Goal: Find specific page/section: Find specific page/section

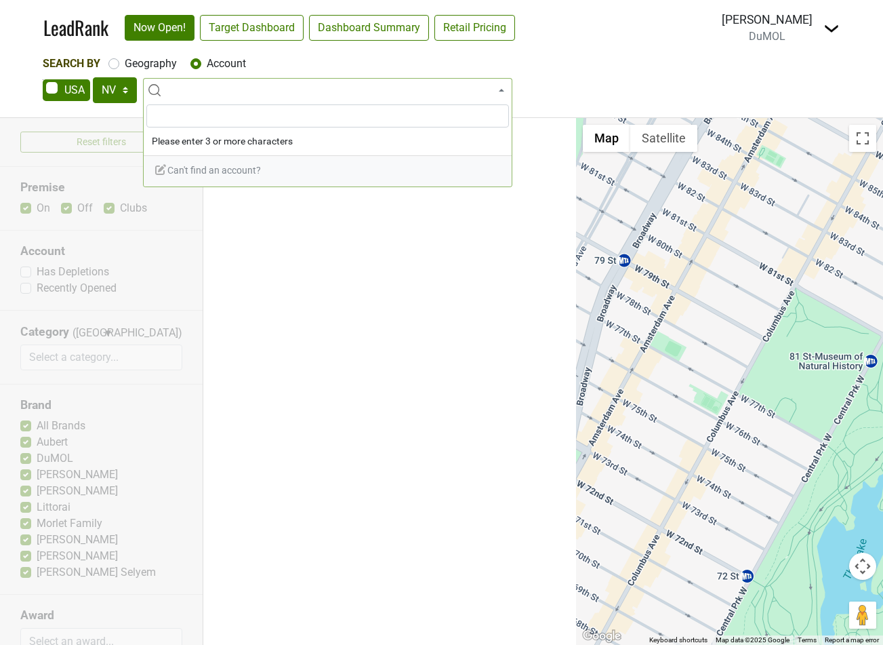
select select "NV"
select select
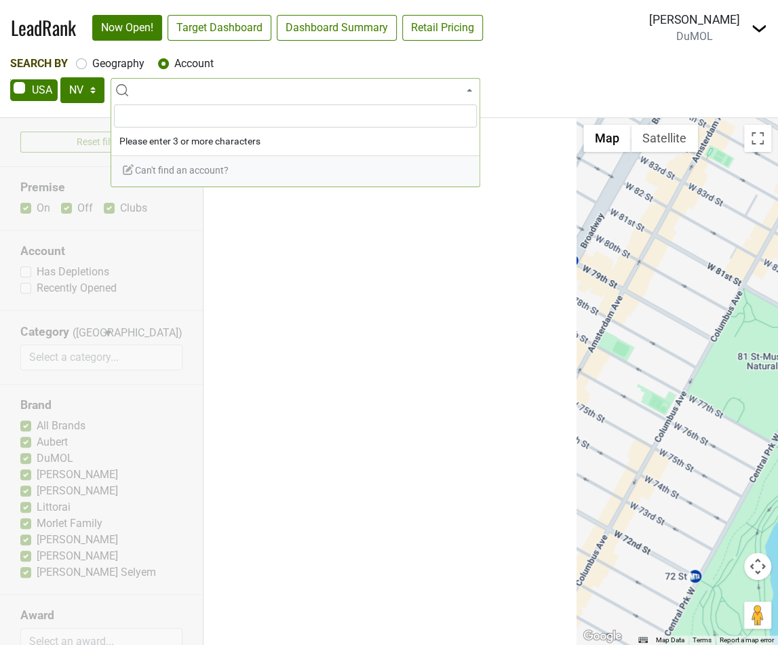
click at [92, 68] on label "Geography" at bounding box center [118, 64] width 52 height 16
click at [79, 68] on input "Geography" at bounding box center [81, 63] width 11 height 14
radio input "true"
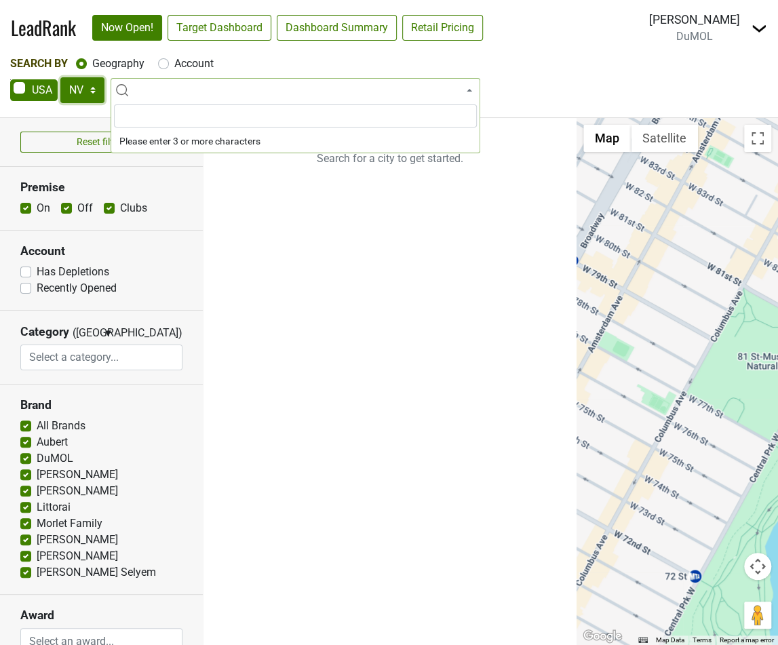
click at [81, 90] on select "AK AL AR AZ CA CO CT DC DE FL GA HI IA ID IL IN KS KY LA MA MD ME MI MN MO MS M…" at bounding box center [82, 90] width 44 height 26
click at [725, 87] on div "AK AL AR AZ CA CO CT DC DE FL GA HI IA ID IL IN KS KY LA MA MD ME MI MN MO MS M…" at bounding box center [388, 91] width 757 height 28
click at [753, 37] on div "Matthew Wells DuMOL Control Center Open Breakdown Logout" at bounding box center [708, 28] width 118 height 34
click at [755, 32] on img at bounding box center [758, 28] width 16 height 16
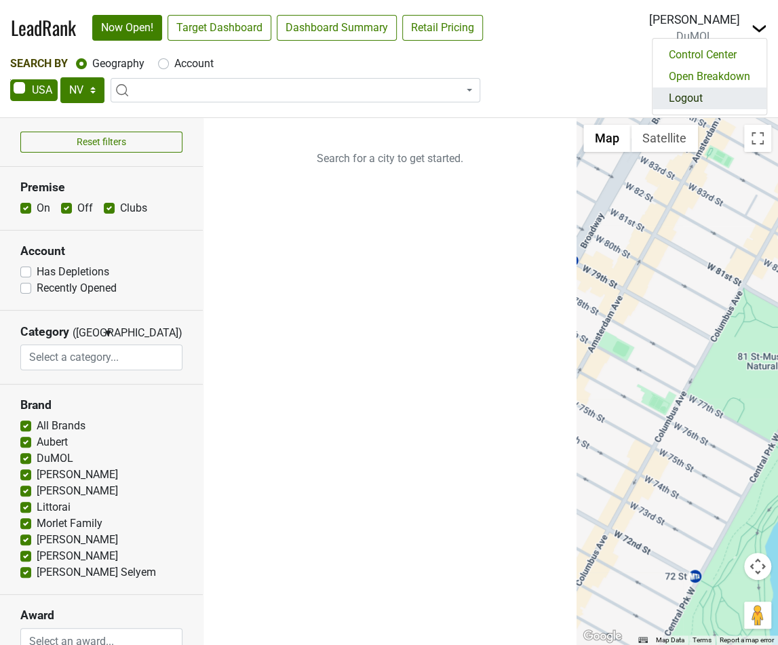
click at [740, 93] on link "Logout" at bounding box center [709, 98] width 114 height 22
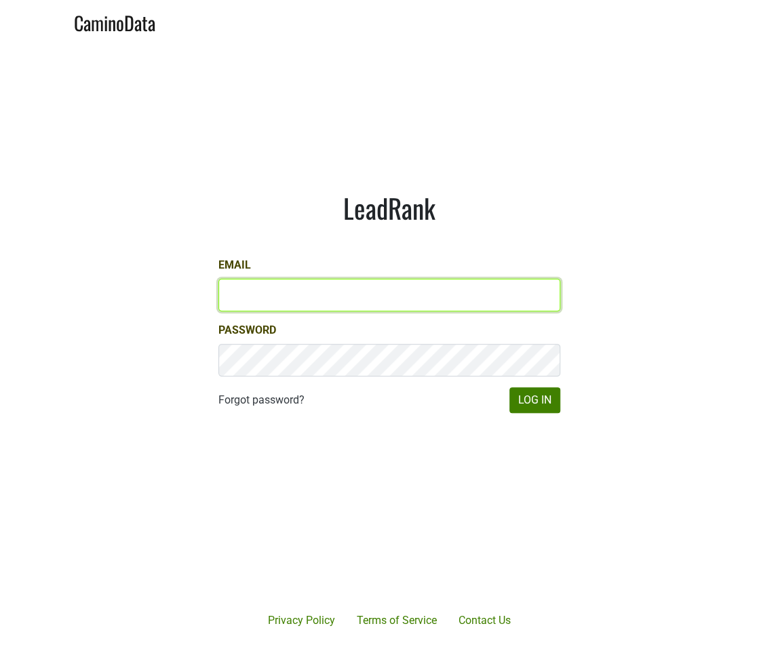
click at [479, 288] on input "Email" at bounding box center [389, 295] width 342 height 33
type input "matt@dumol.com"
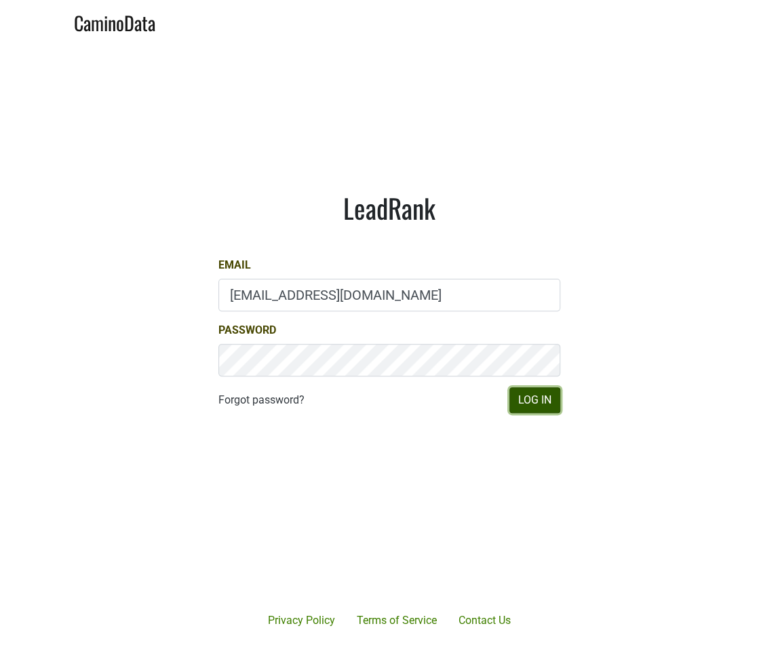
click at [524, 390] on button "Log In" at bounding box center [534, 400] width 51 height 26
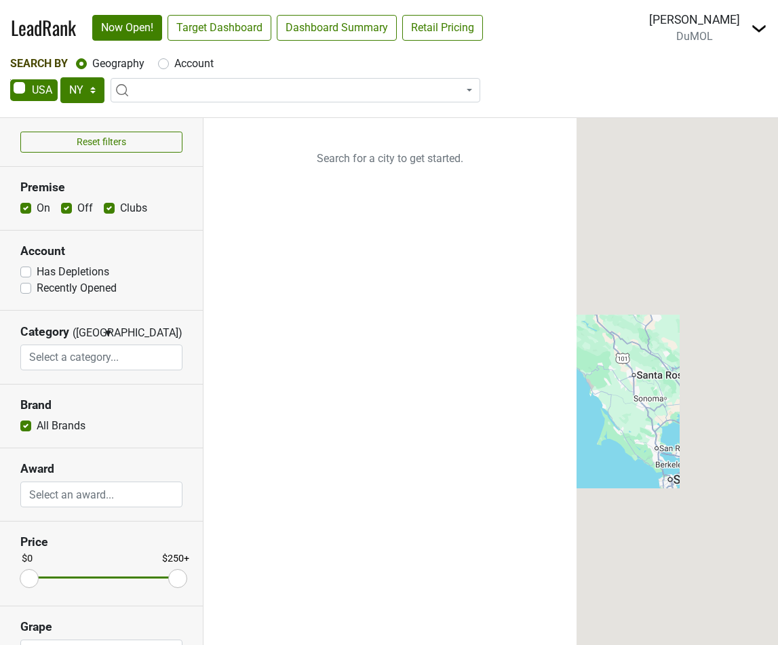
select select "NY"
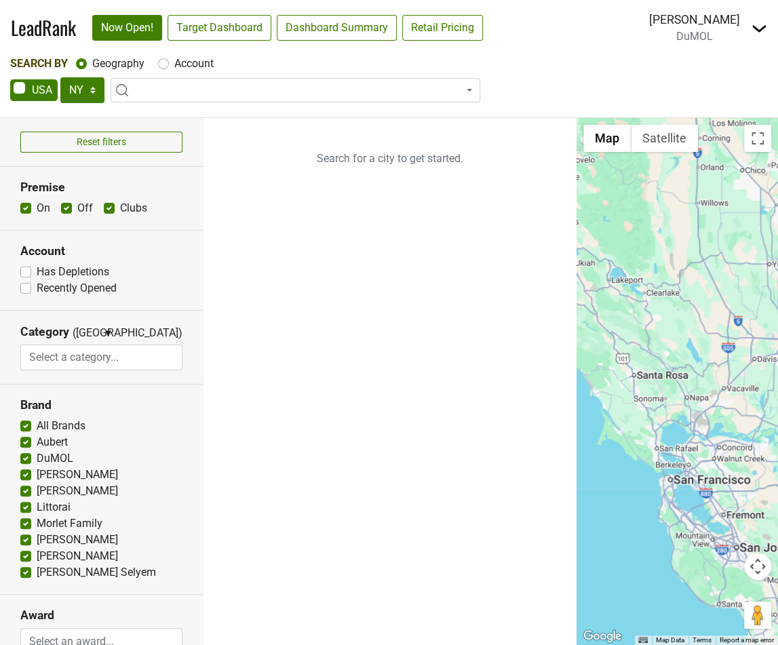
click at [201, 60] on label "Account" at bounding box center [193, 64] width 39 height 16
click at [169, 60] on input "Account" at bounding box center [163, 63] width 11 height 14
radio input "true"
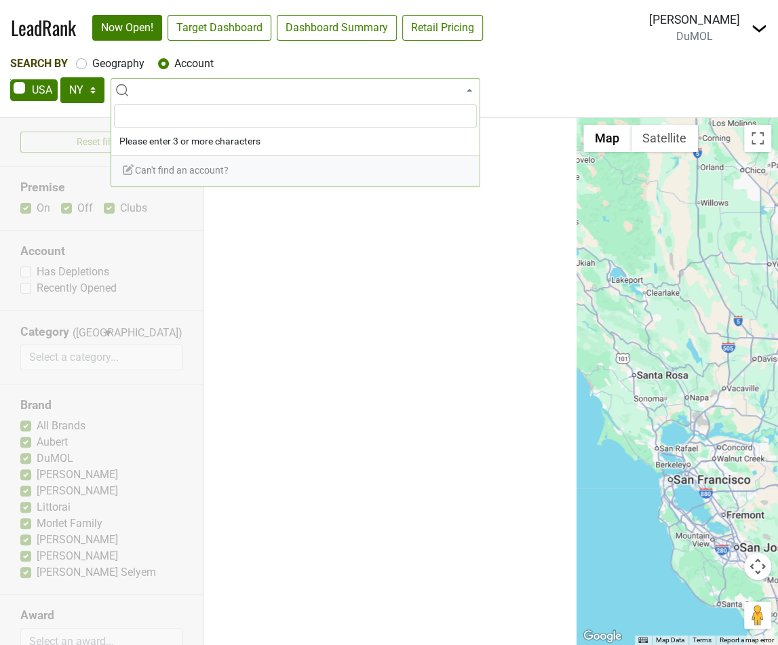
paste input "Essential By [PERSON_NAME]"
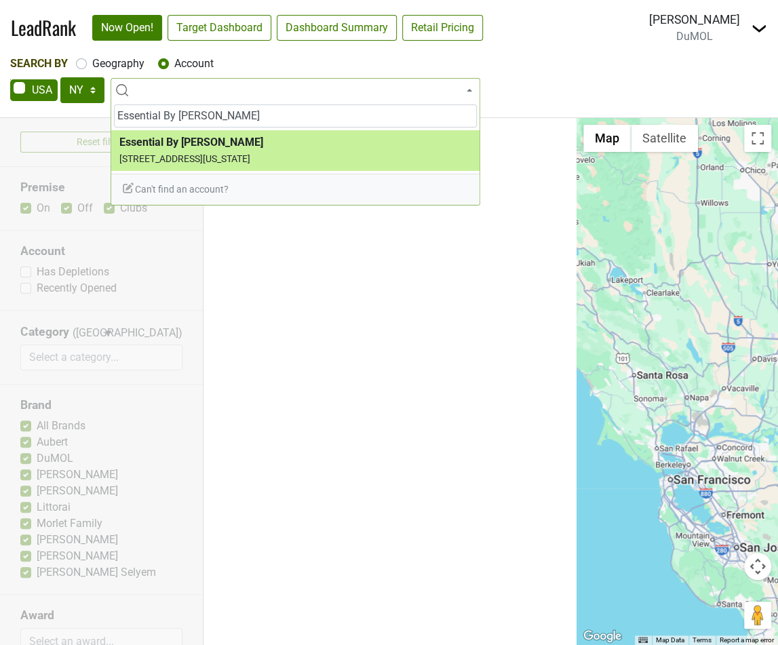
type input "Essential By [PERSON_NAME]"
select select "124211173"
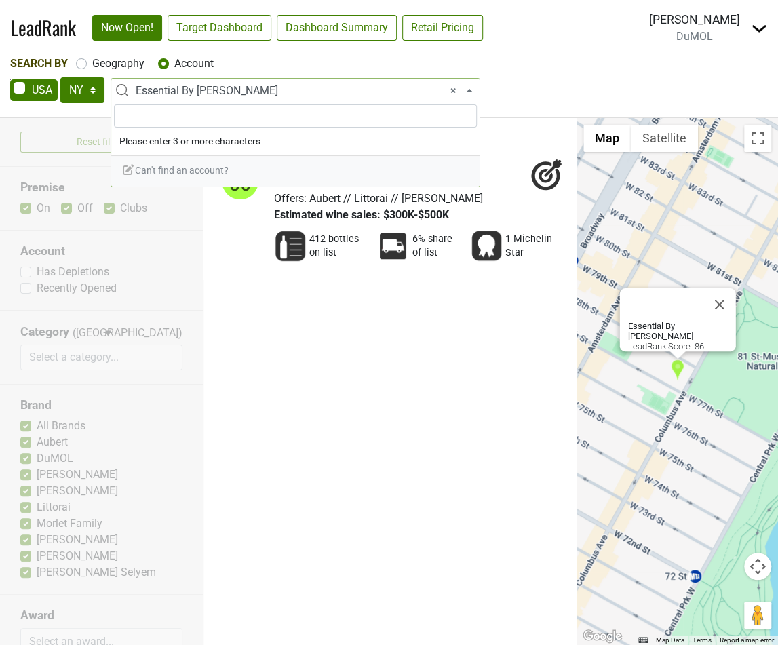
click at [182, 94] on span "× Essential By Christophe" at bounding box center [299, 91] width 327 height 16
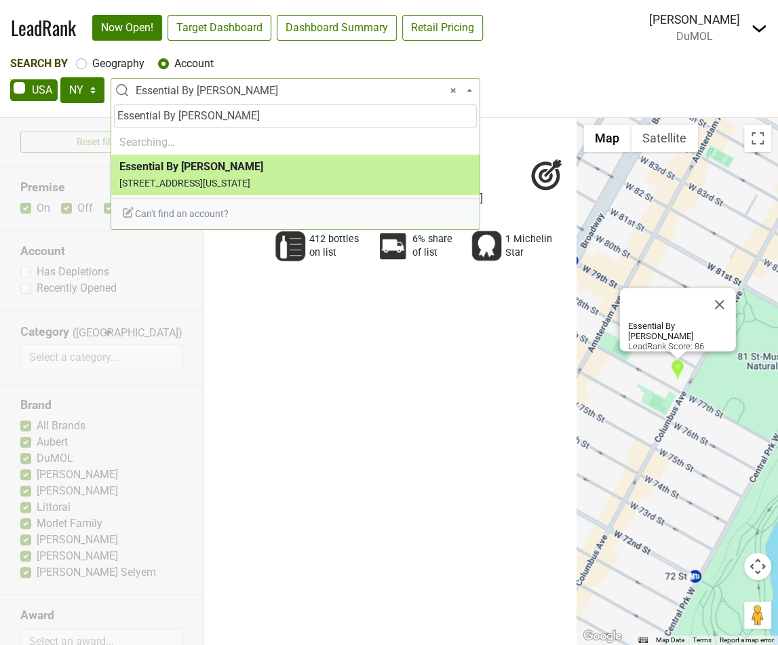
type input "Essential By [PERSON_NAME]"
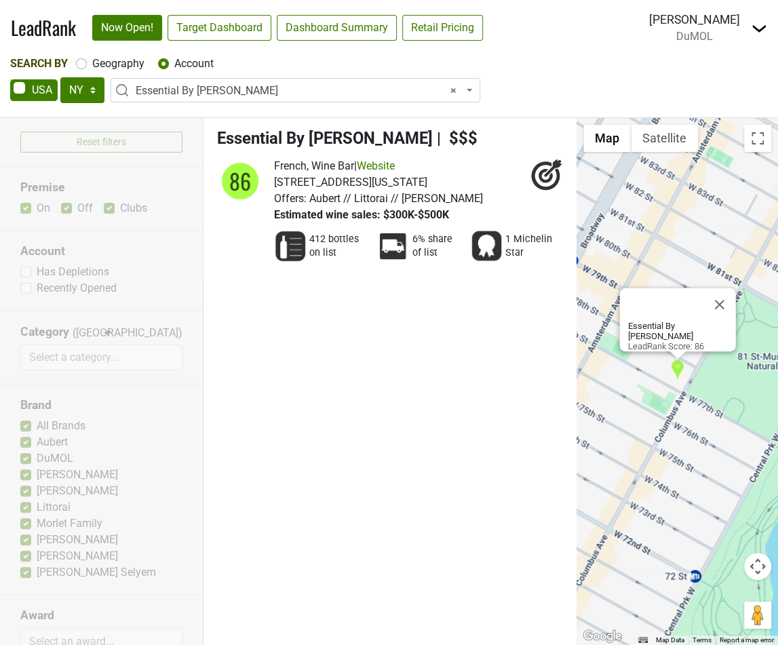
select select
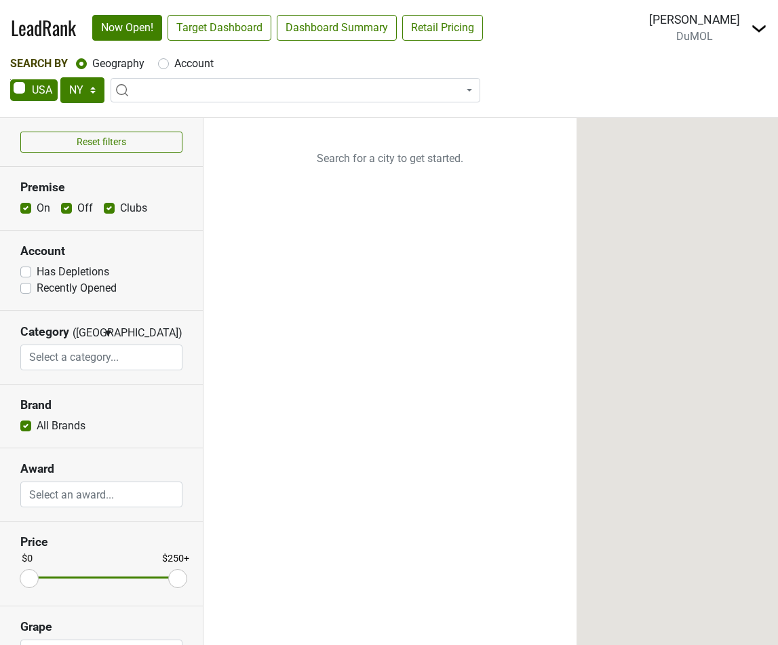
select select "NY"
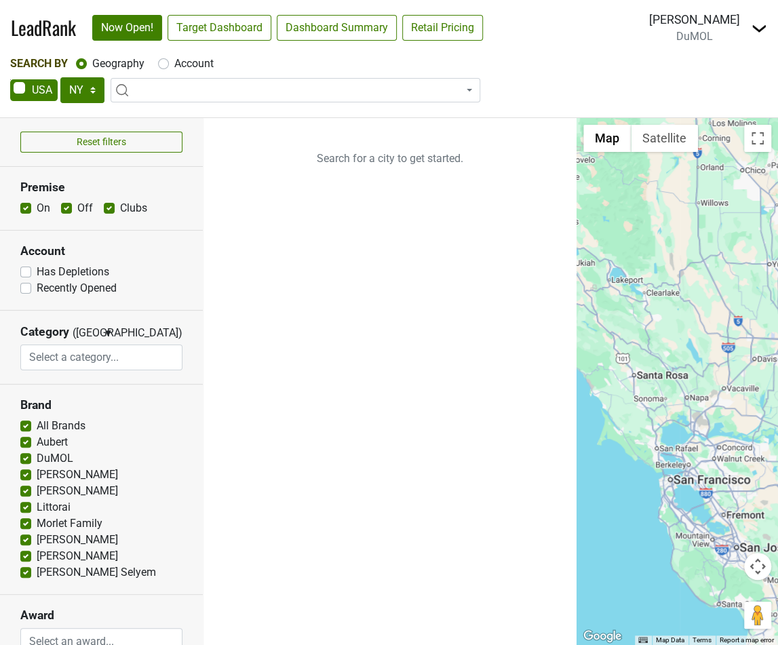
click at [195, 63] on label "Account" at bounding box center [193, 64] width 39 height 16
click at [169, 63] on input "Account" at bounding box center [163, 63] width 11 height 14
radio input "true"
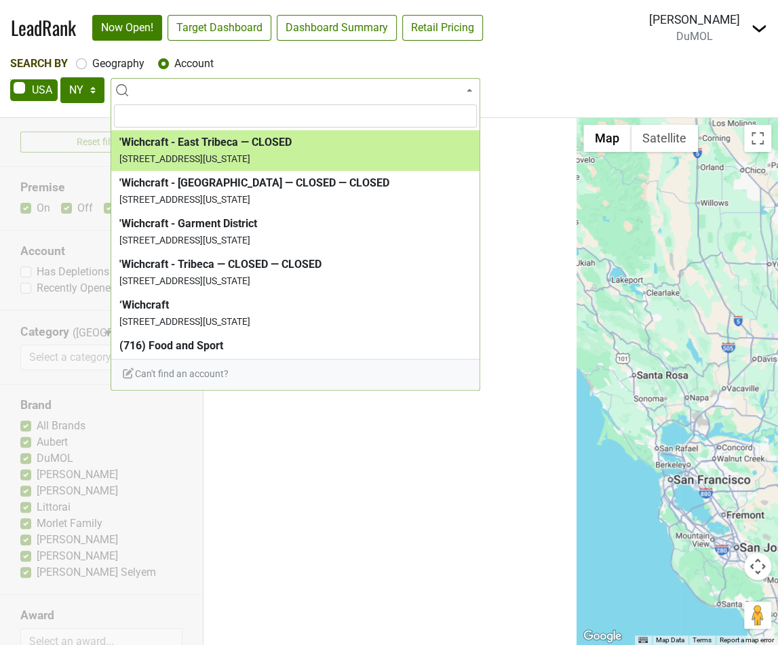
type input "e"
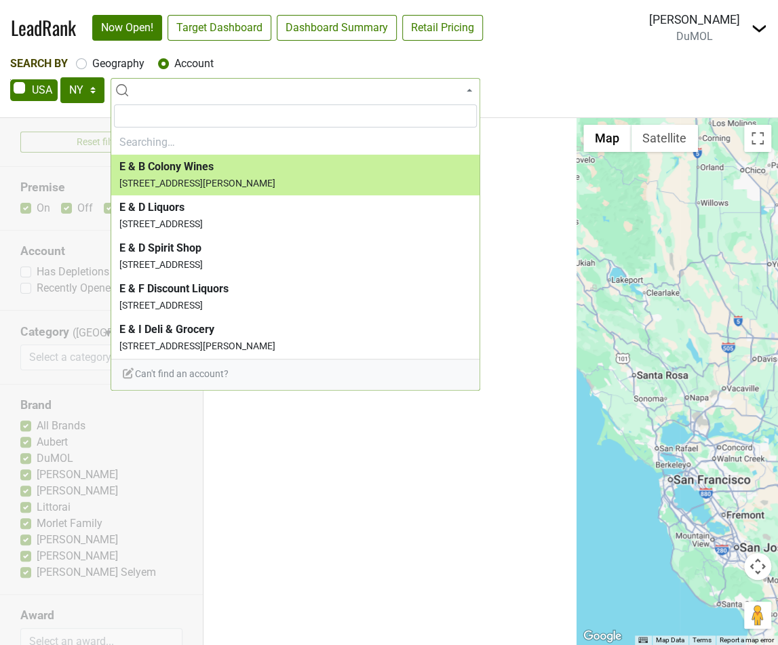
type input "Essential By [PERSON_NAME]"
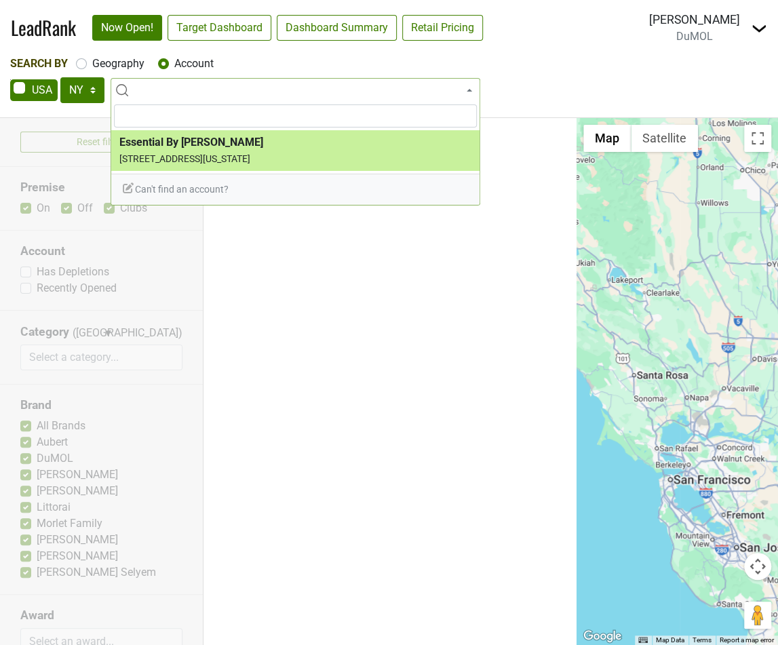
select select "124211173"
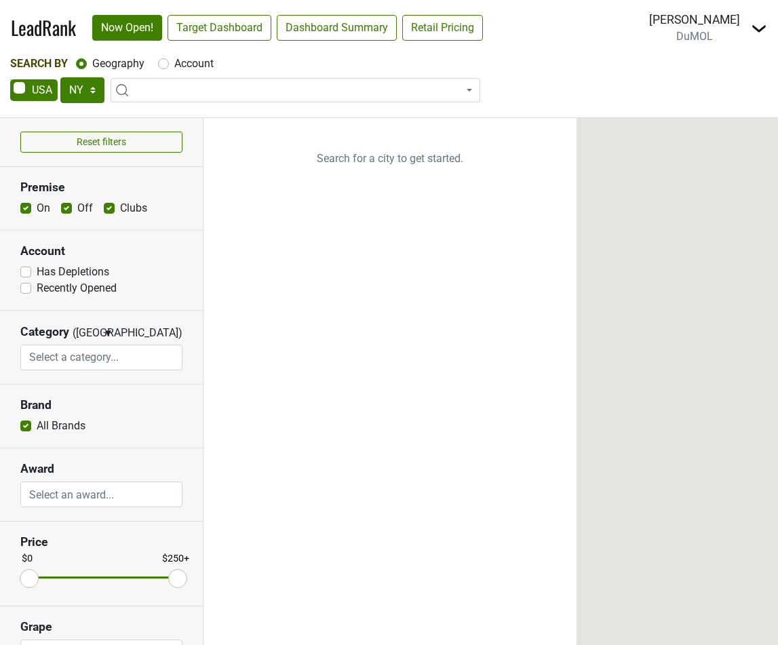
select select "NY"
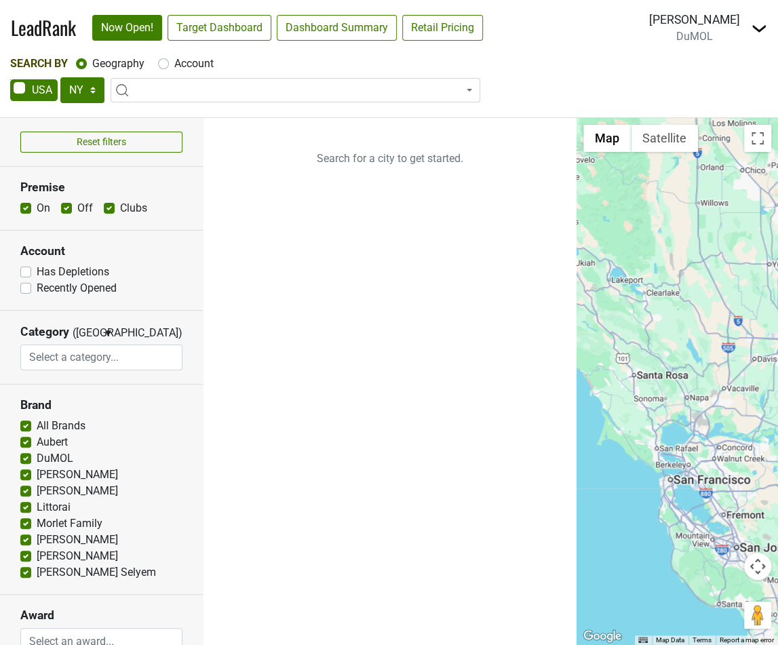
click at [197, 67] on label "Account" at bounding box center [193, 64] width 39 height 16
click at [169, 67] on input "Account" at bounding box center [163, 63] width 11 height 14
radio input "true"
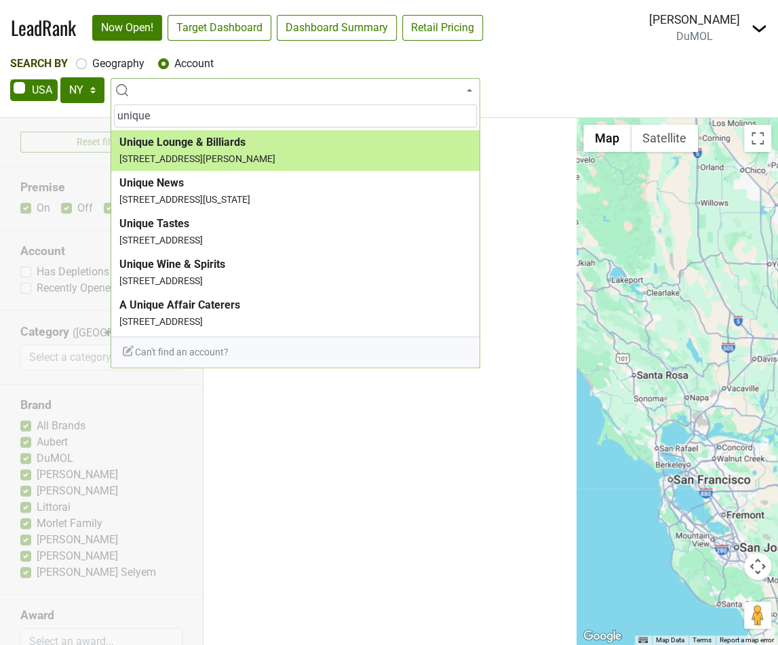
type input "c"
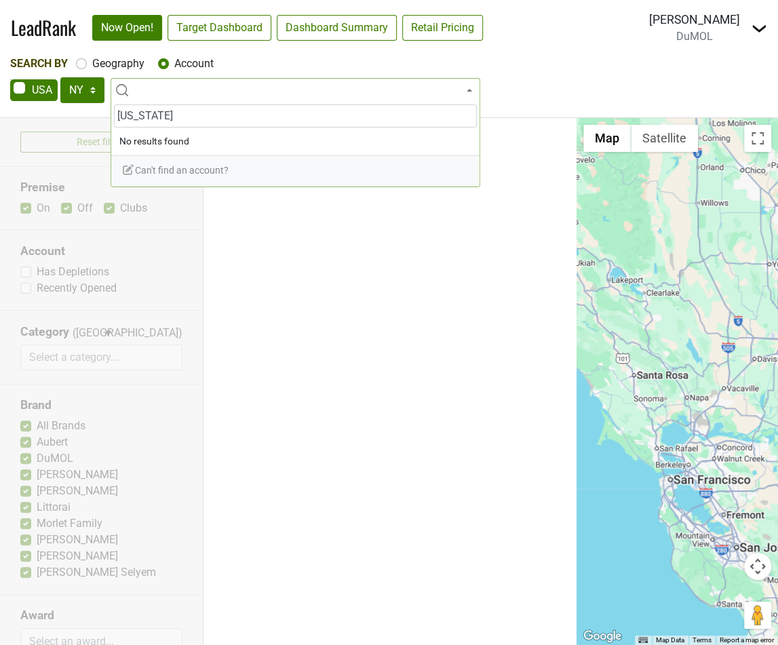
type input "[US_STATE]"
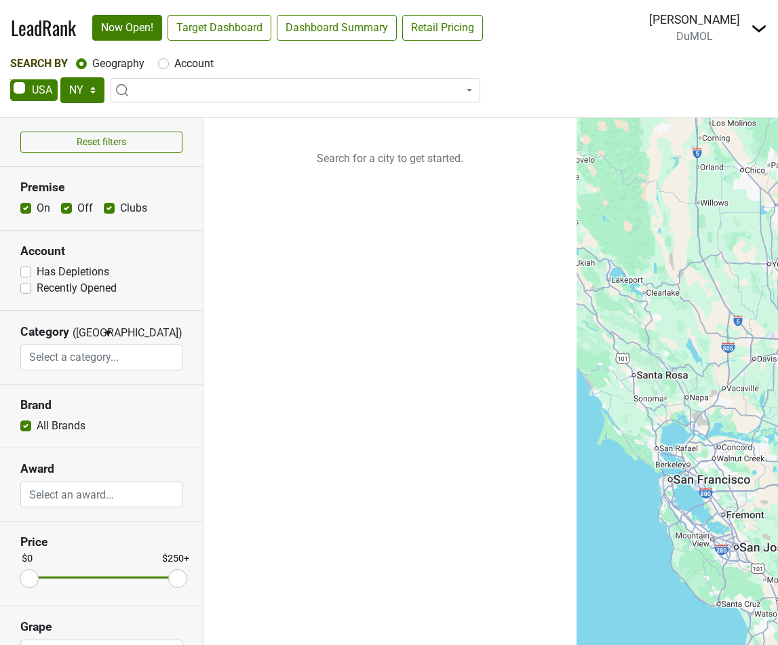
select select "NY"
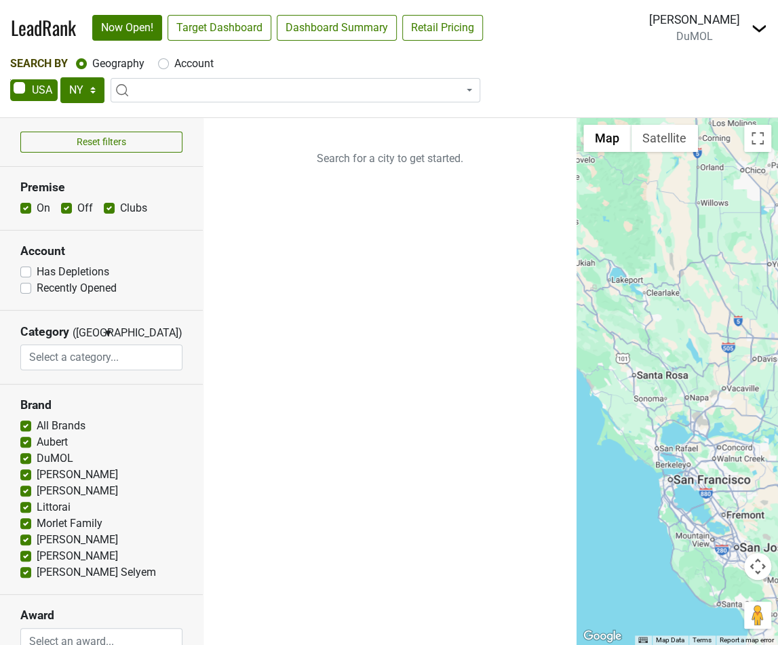
click at [199, 62] on label "Account" at bounding box center [193, 64] width 39 height 16
click at [169, 62] on input "Account" at bounding box center [163, 63] width 11 height 14
radio input "true"
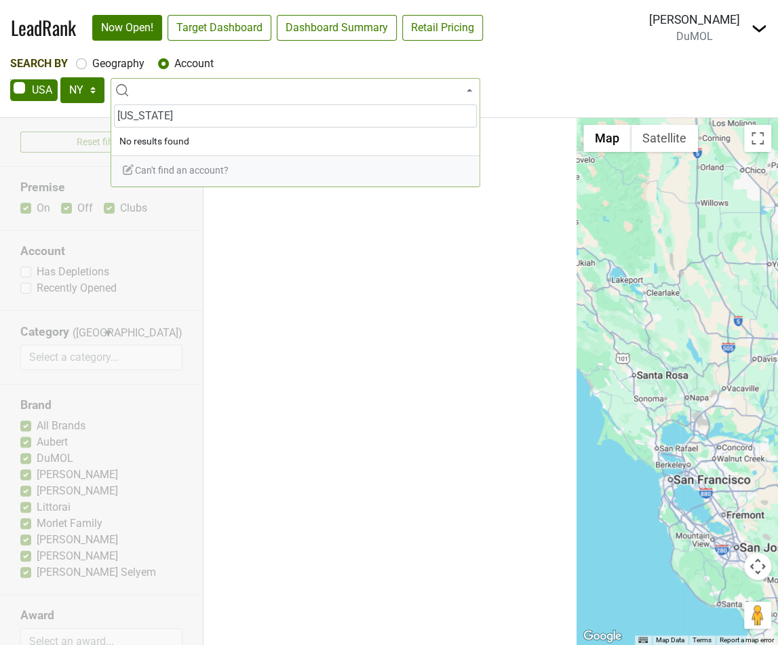
click at [166, 110] on input "[US_STATE]" at bounding box center [295, 115] width 363 height 23
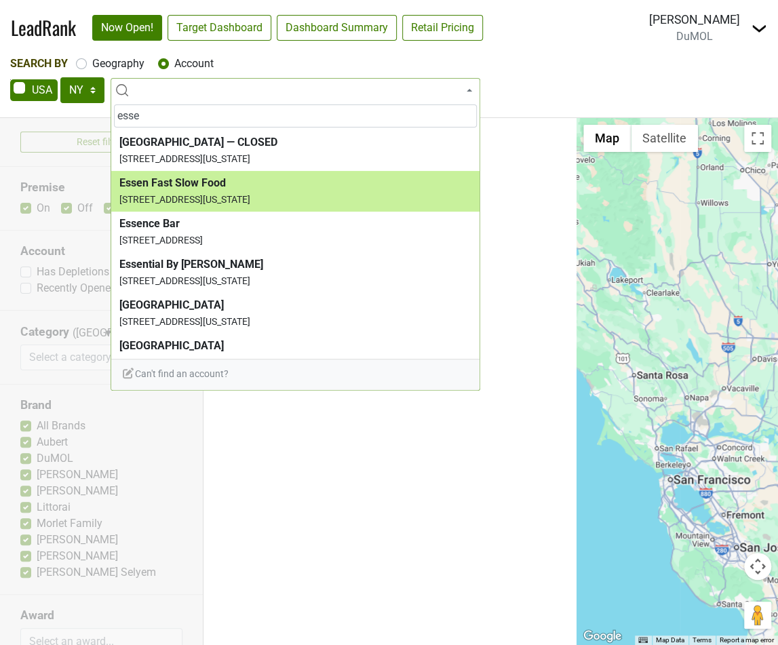
type input "esse"
select select "177103"
